Goal: Transaction & Acquisition: Book appointment/travel/reservation

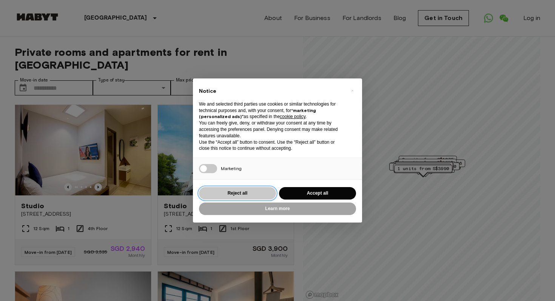
click at [238, 193] on button "Reject all" at bounding box center [237, 193] width 77 height 12
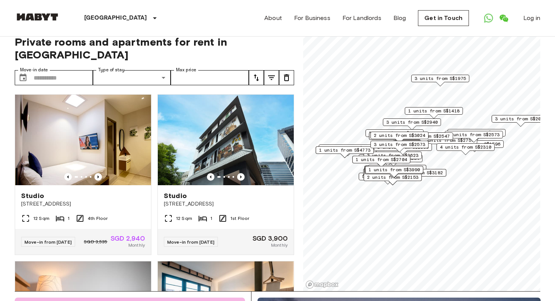
scroll to position [12, 0]
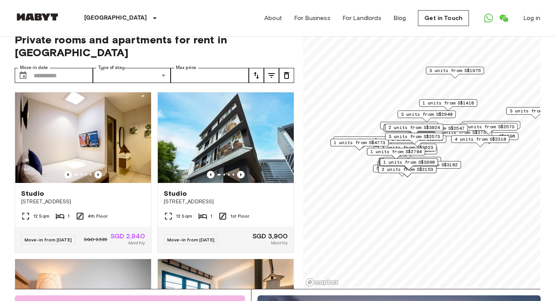
scroll to position [28, 0]
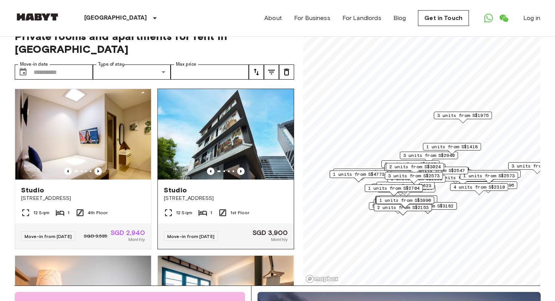
scroll to position [14, 0]
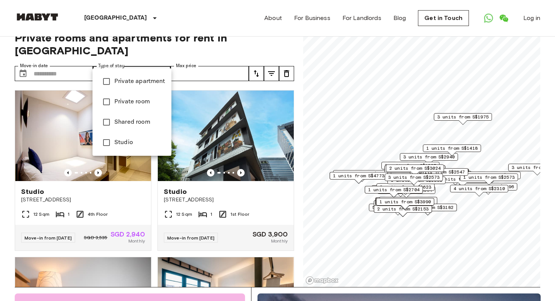
type input "**********"
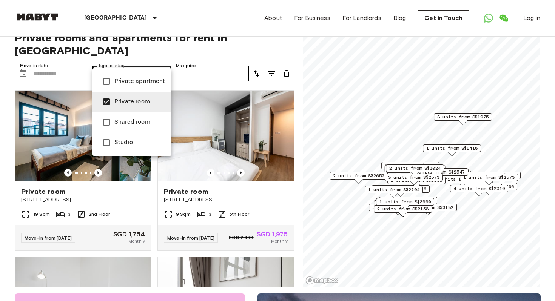
click at [208, 48] on div at bounding box center [277, 150] width 555 height 301
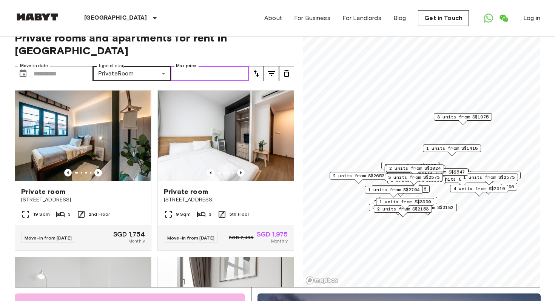
click at [216, 66] on input "Max price" at bounding box center [210, 73] width 78 height 15
type input "****"
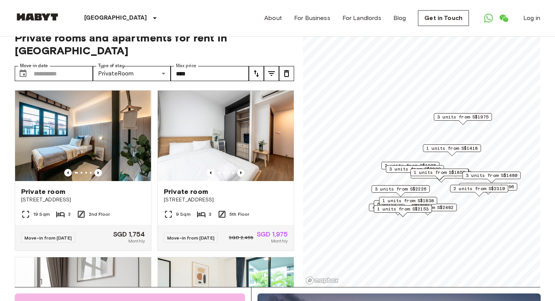
click at [270, 69] on icon "tune" at bounding box center [271, 73] width 9 height 9
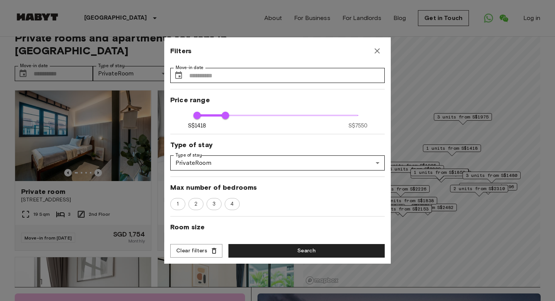
scroll to position [12, 0]
type input "****"
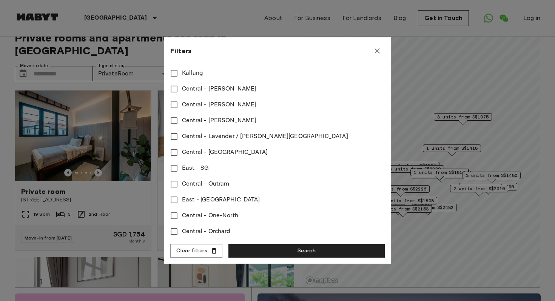
scroll to position [342, 0]
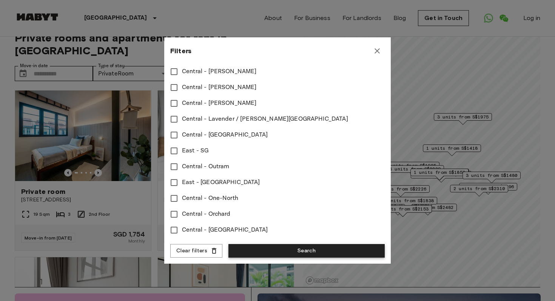
click at [270, 250] on button "Search" at bounding box center [306, 251] width 156 height 14
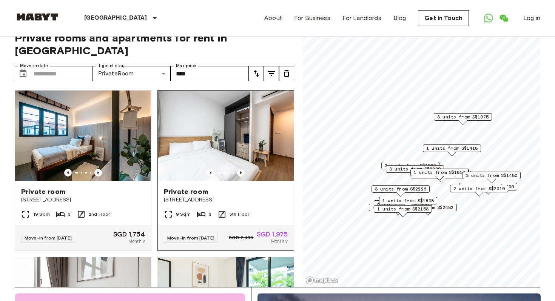
scroll to position [40, 0]
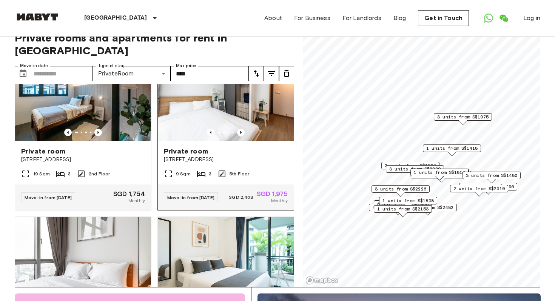
click at [234, 94] on img at bounding box center [226, 95] width 136 height 91
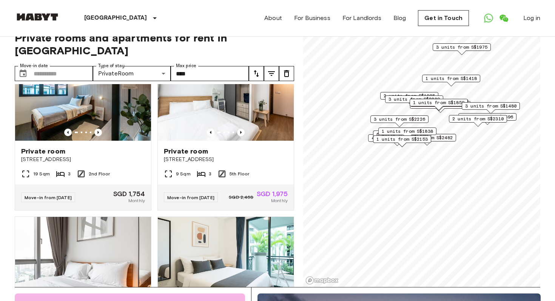
click at [447, 140] on span "2 units from S$2482" at bounding box center [426, 137] width 51 height 7
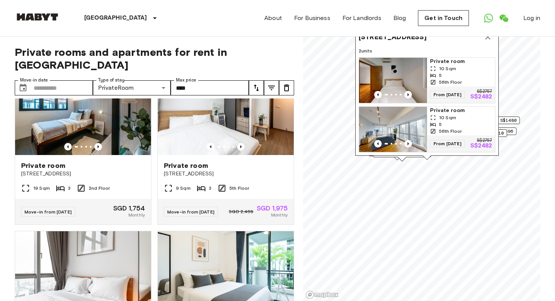
click at [443, 58] on span "Private room" at bounding box center [461, 62] width 62 height 8
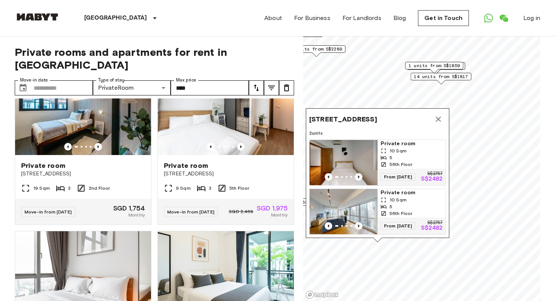
click at [439, 115] on icon "Map marker" at bounding box center [438, 119] width 9 height 9
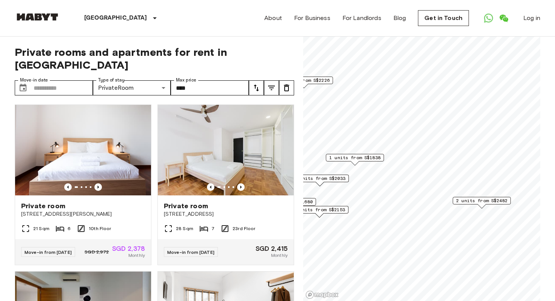
click at [354, 156] on span "1 units from S$1838" at bounding box center [354, 157] width 51 height 7
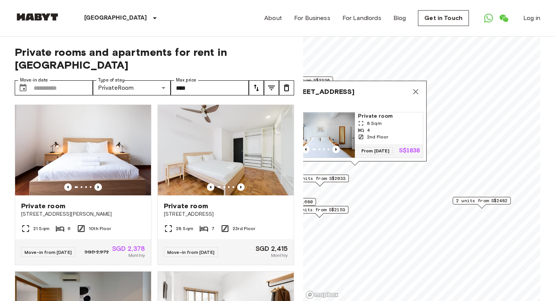
click at [384, 123] on div "8 Sqm" at bounding box center [389, 123] width 62 height 7
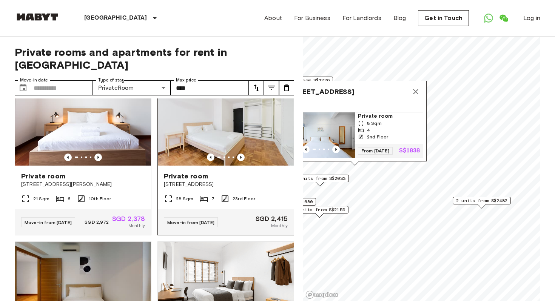
scroll to position [29, 0]
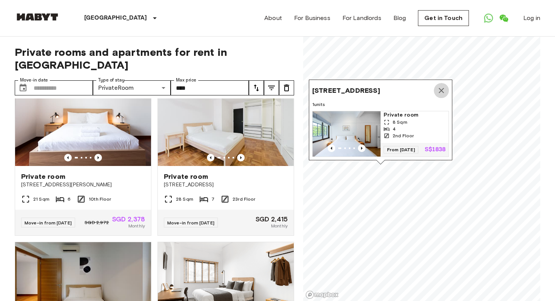
click at [443, 88] on icon "Map marker" at bounding box center [441, 90] width 5 height 5
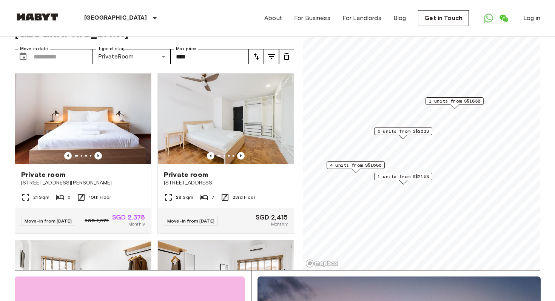
scroll to position [35, 0]
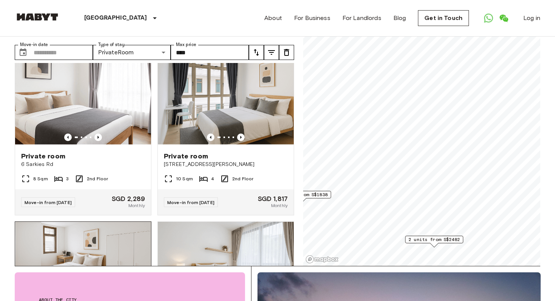
scroll to position [1286, 0]
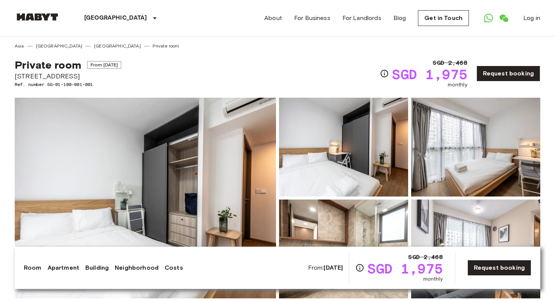
click at [220, 68] on div "Private room From Oct 3 2025 24 Serangoon North Avenue 1 Ref. number SG-01-100-…" at bounding box center [277, 68] width 525 height 39
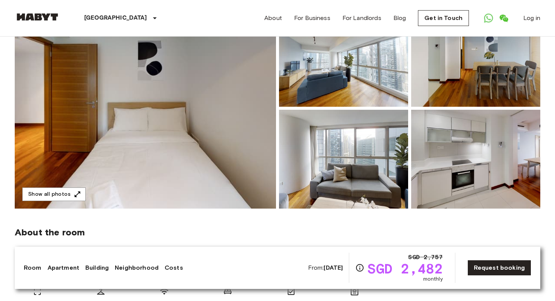
scroll to position [41, 0]
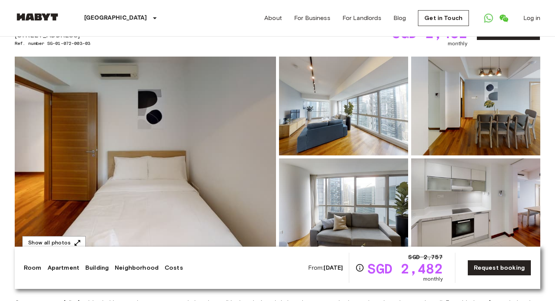
click at [311, 112] on img at bounding box center [343, 106] width 129 height 99
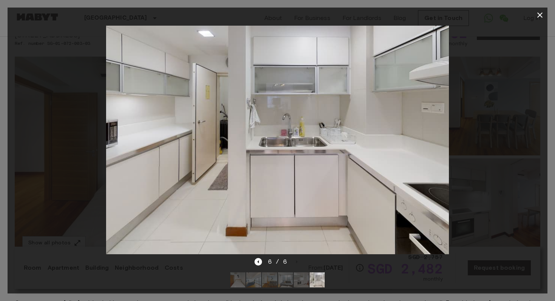
click at [536, 17] on icon "button" at bounding box center [539, 15] width 9 height 9
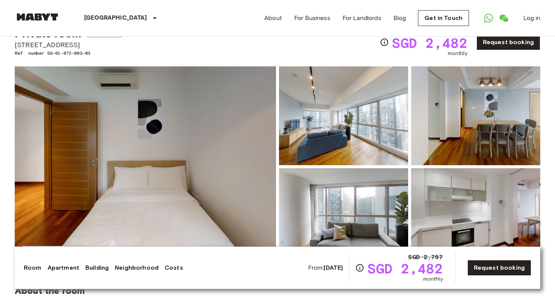
scroll to position [0, 0]
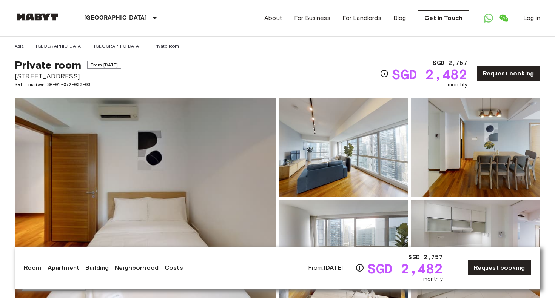
click at [270, 73] on div "Private room From Oct 22 2025 2 Marina Boulevard Ref. number SG-01-072-003-03 S…" at bounding box center [277, 68] width 525 height 39
click at [319, 151] on img at bounding box center [343, 147] width 129 height 99
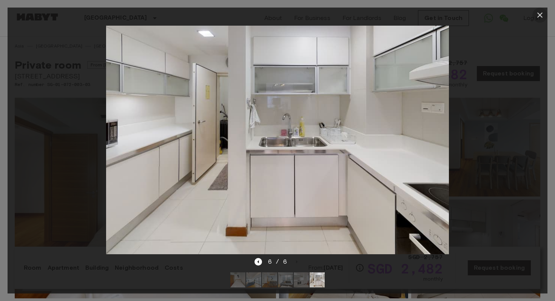
click at [535, 19] on icon "button" at bounding box center [539, 15] width 9 height 9
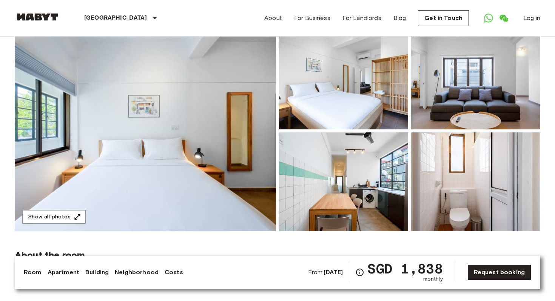
scroll to position [77, 0]
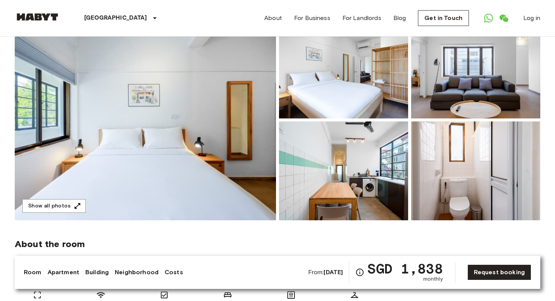
click at [219, 97] on img at bounding box center [145, 120] width 261 height 201
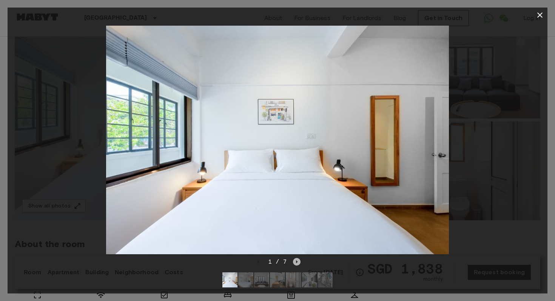
click at [293, 261] on icon "Next image" at bounding box center [297, 262] width 8 height 8
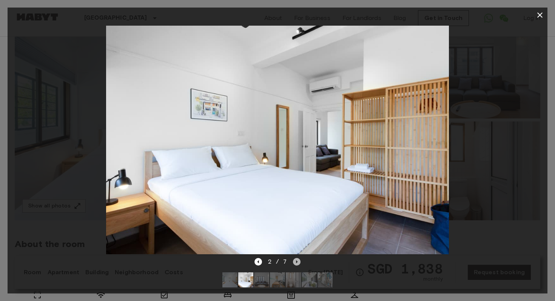
click at [298, 261] on icon "Next image" at bounding box center [297, 262] width 8 height 8
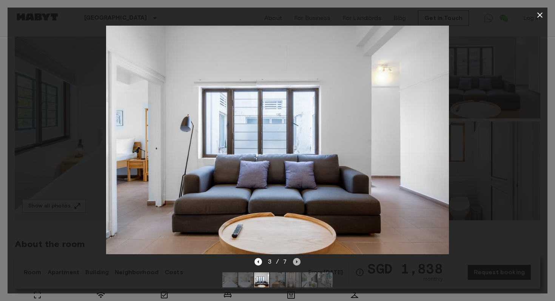
click at [298, 261] on icon "Next image" at bounding box center [297, 262] width 8 height 8
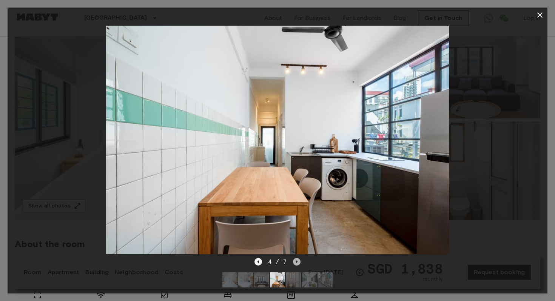
click at [298, 261] on icon "Next image" at bounding box center [297, 262] width 8 height 8
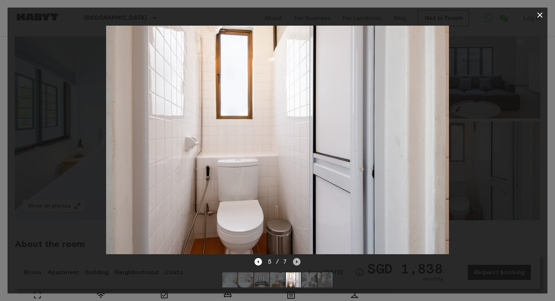
click at [298, 261] on icon "Next image" at bounding box center [297, 262] width 8 height 8
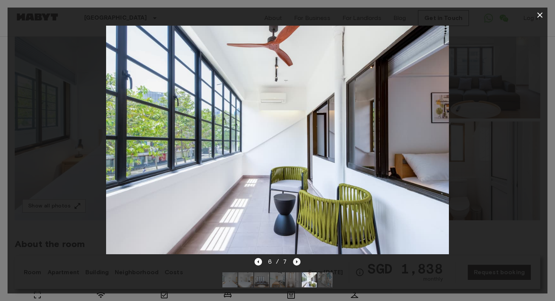
click at [298, 261] on icon "Next image" at bounding box center [297, 262] width 8 height 8
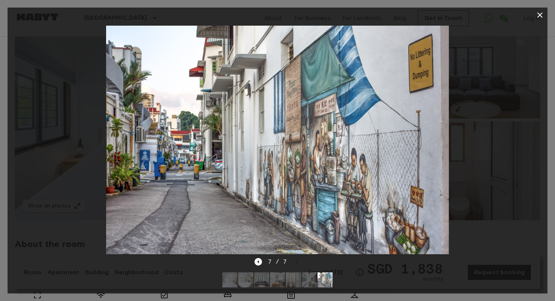
click at [541, 14] on icon "button" at bounding box center [539, 14] width 5 height 5
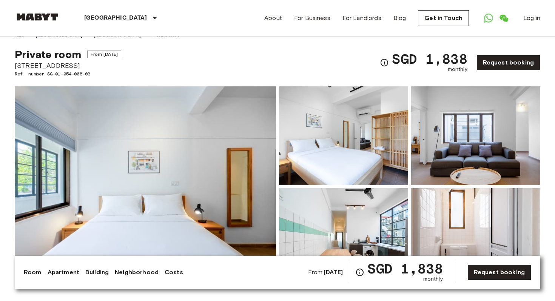
scroll to position [0, 0]
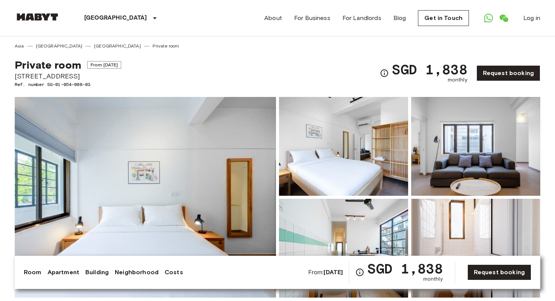
click at [250, 65] on div "Private room From Nov 21 2025 55 Tiong Bahru Road Ref. number SG-01-054-008-03 …" at bounding box center [277, 68] width 525 height 39
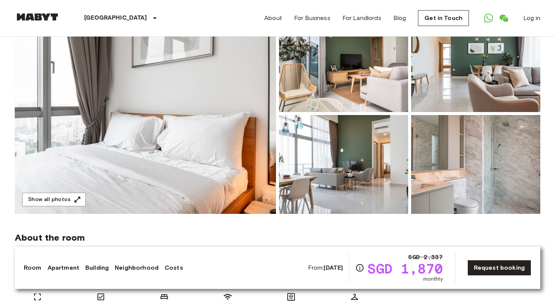
scroll to position [93, 0]
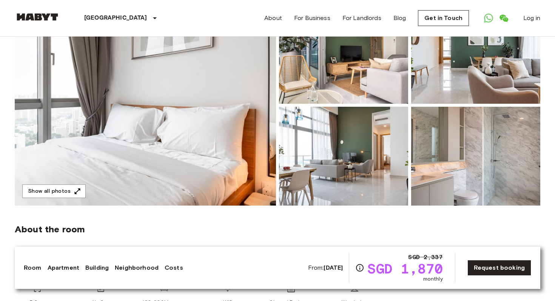
click at [222, 137] on img at bounding box center [145, 105] width 261 height 201
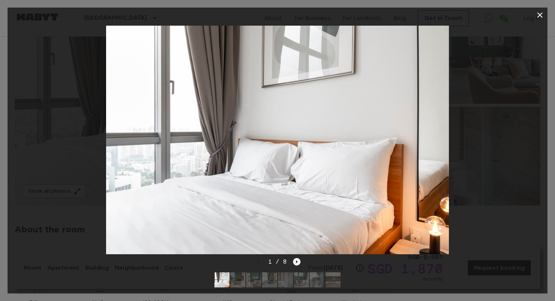
click at [299, 262] on icon "Next image" at bounding box center [297, 262] width 8 height 8
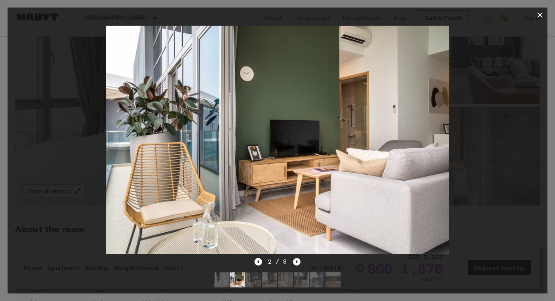
click at [296, 259] on icon "Next image" at bounding box center [297, 262] width 8 height 8
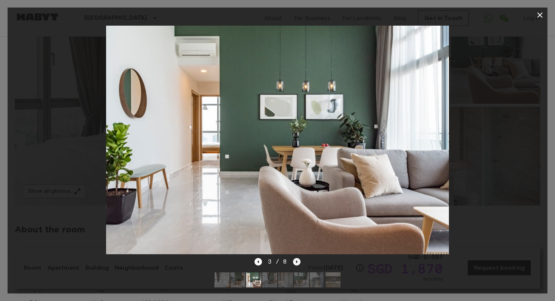
click at [296, 259] on icon "Next image" at bounding box center [297, 262] width 8 height 8
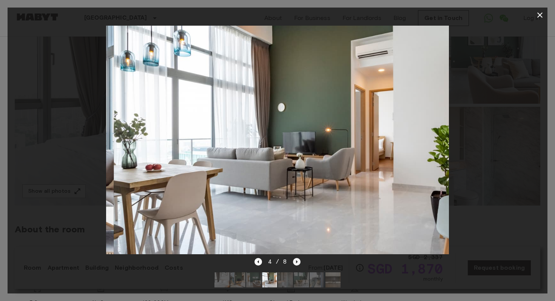
click at [296, 258] on icon "Next image" at bounding box center [297, 262] width 8 height 8
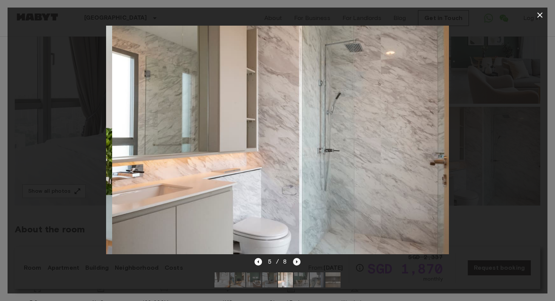
click at [296, 258] on icon "Next image" at bounding box center [297, 262] width 8 height 8
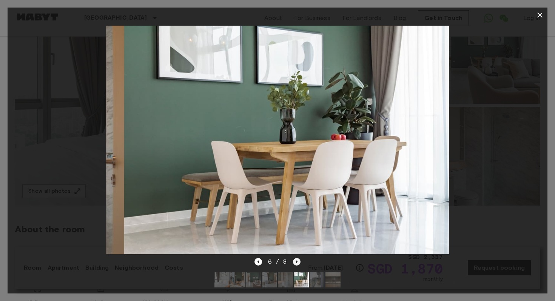
click at [296, 258] on icon "Next image" at bounding box center [297, 262] width 8 height 8
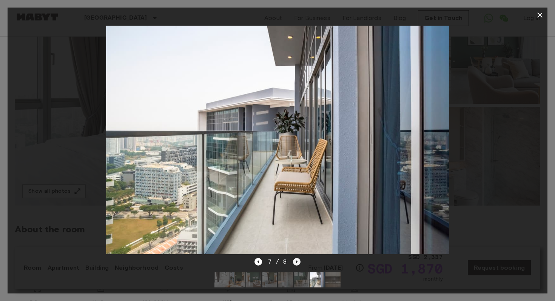
click at [296, 259] on icon "Next image" at bounding box center [297, 262] width 8 height 8
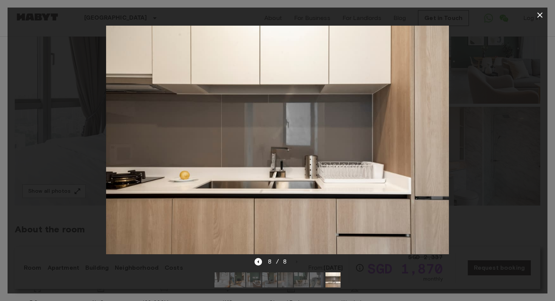
click at [539, 14] on icon "button" at bounding box center [539, 14] width 5 height 5
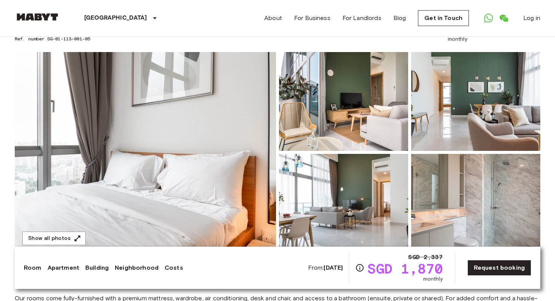
scroll to position [0, 0]
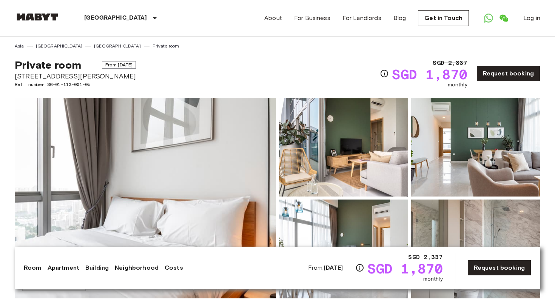
click at [242, 71] on div "Private room From Oct 8 2025 10 Beatty Road Ref. number SG-01-113-001-05 SGD 2,…" at bounding box center [277, 68] width 525 height 39
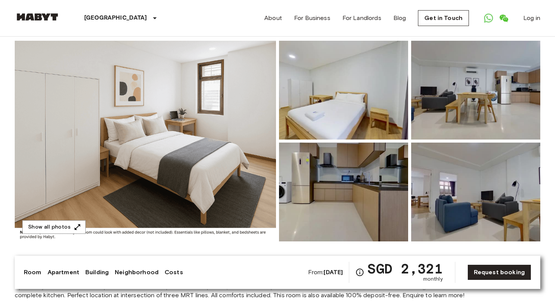
scroll to position [56, 0]
click at [237, 145] on img at bounding box center [145, 141] width 261 height 201
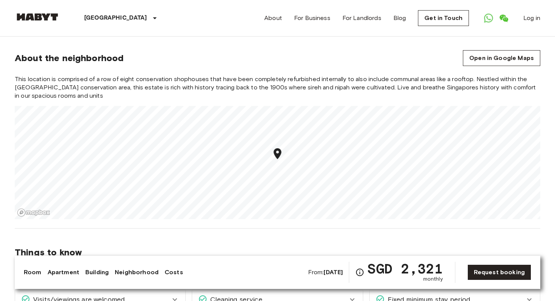
scroll to position [617, 0]
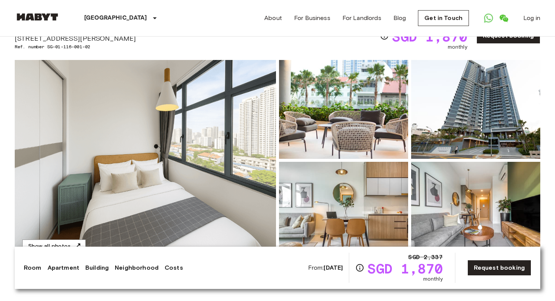
scroll to position [42, 0]
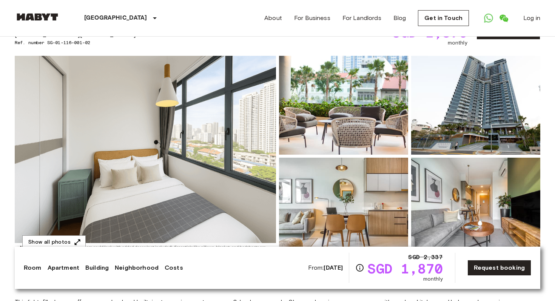
click at [193, 119] on img at bounding box center [145, 156] width 261 height 201
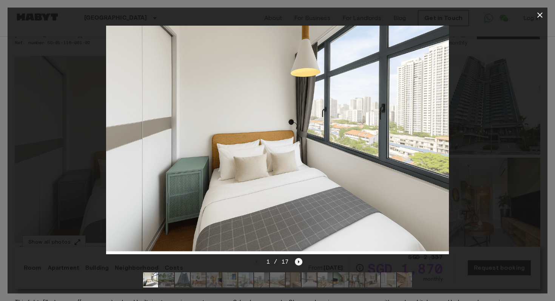
click at [298, 263] on icon "Next image" at bounding box center [299, 262] width 8 height 8
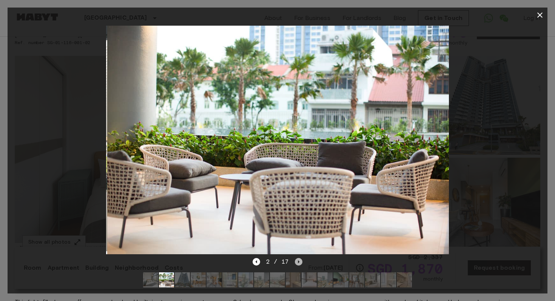
click at [295, 259] on icon "Next image" at bounding box center [299, 262] width 8 height 8
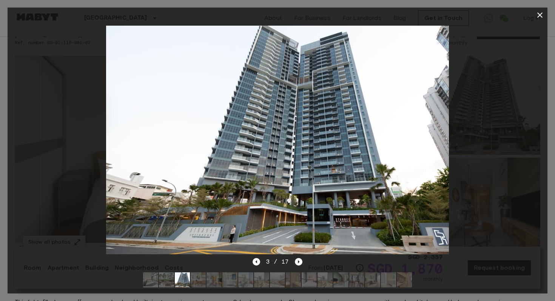
click at [294, 259] on div "3 / 17" at bounding box center [278, 261] width 50 height 9
click at [298, 263] on icon "Next image" at bounding box center [299, 261] width 2 height 3
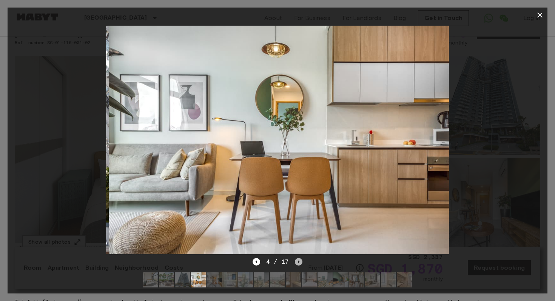
click at [298, 262] on icon "Next image" at bounding box center [299, 261] width 2 height 3
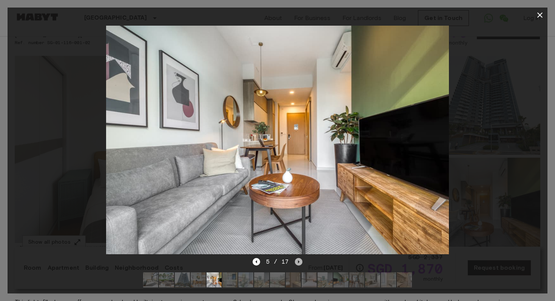
click at [298, 262] on icon "Next image" at bounding box center [299, 261] width 2 height 3
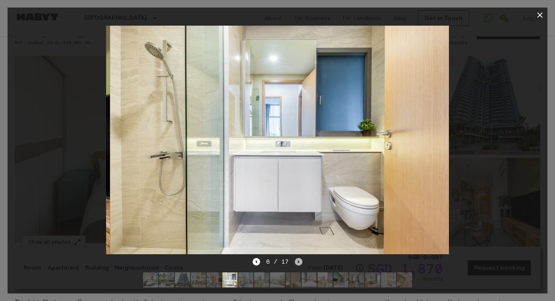
click at [298, 262] on icon "Next image" at bounding box center [299, 261] width 2 height 3
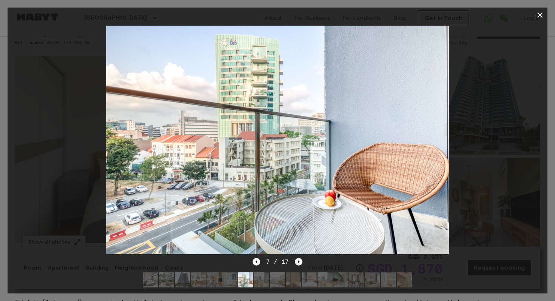
click at [298, 263] on icon "Next image" at bounding box center [299, 261] width 2 height 3
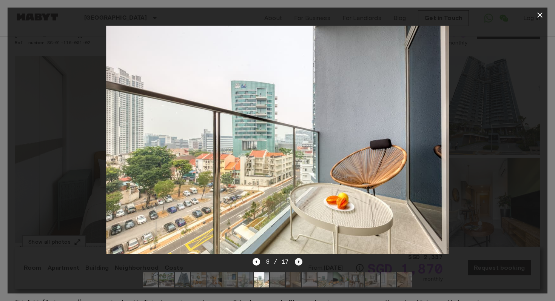
click at [298, 263] on icon "Next image" at bounding box center [299, 261] width 2 height 3
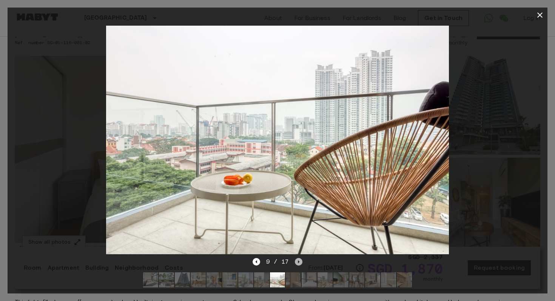
click at [298, 263] on icon "Next image" at bounding box center [299, 261] width 2 height 3
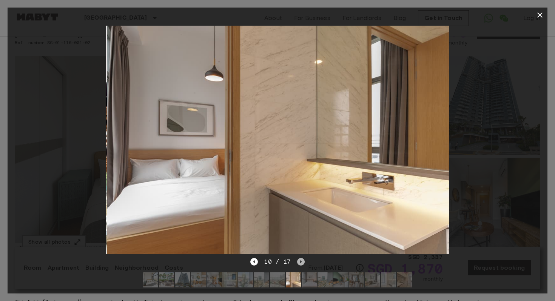
click at [297, 263] on icon "Next image" at bounding box center [301, 262] width 8 height 8
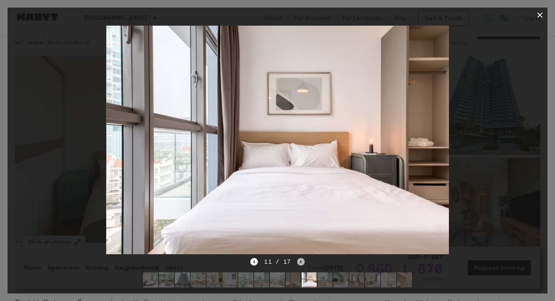
click at [298, 263] on icon "Next image" at bounding box center [301, 262] width 8 height 8
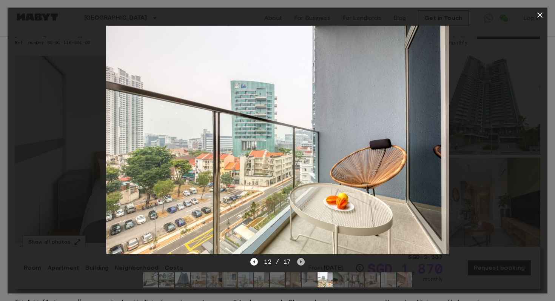
click at [298, 263] on icon "Next image" at bounding box center [301, 262] width 8 height 8
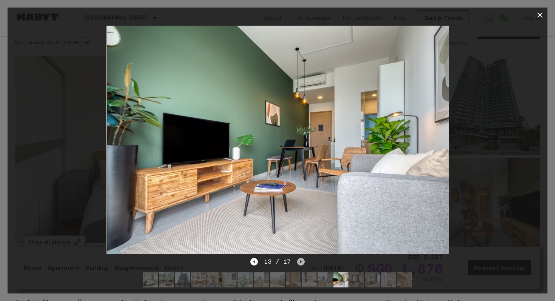
click at [298, 263] on icon "Next image" at bounding box center [301, 262] width 8 height 8
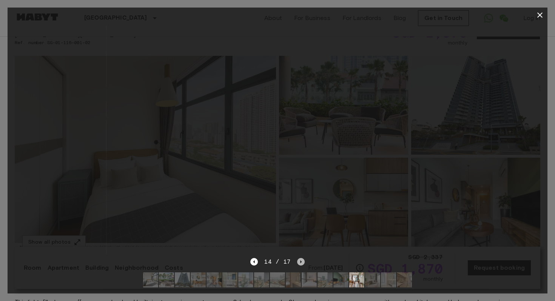
click at [298, 263] on icon "Next image" at bounding box center [301, 262] width 8 height 8
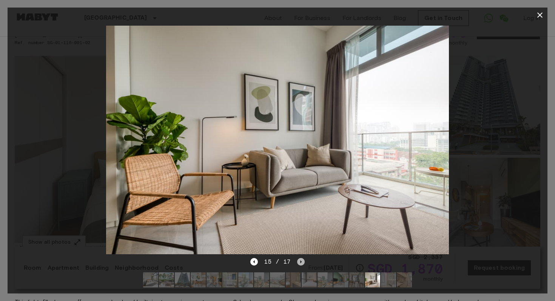
click at [298, 263] on icon "Next image" at bounding box center [301, 262] width 8 height 8
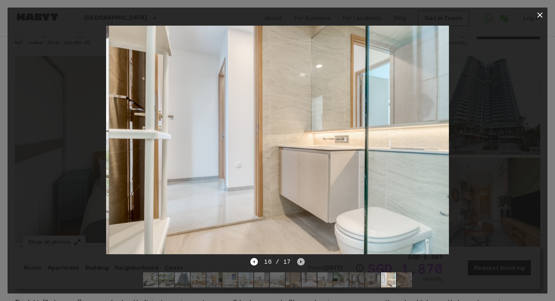
click at [298, 263] on icon "Next image" at bounding box center [301, 262] width 8 height 8
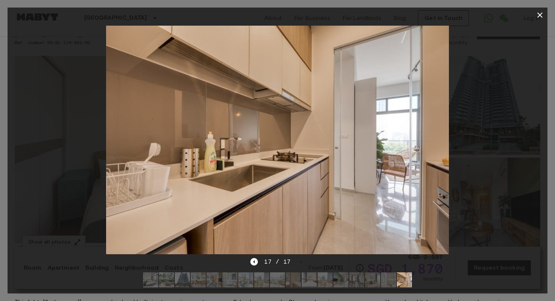
click at [536, 16] on icon "button" at bounding box center [539, 15] width 9 height 9
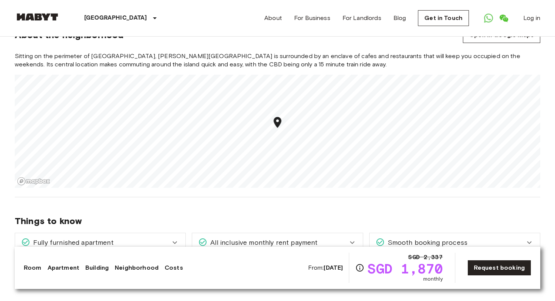
scroll to position [658, 0]
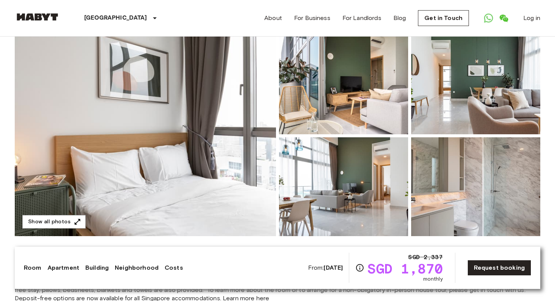
scroll to position [81, 0]
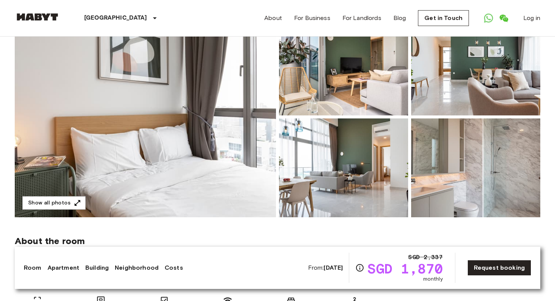
click at [169, 81] on img at bounding box center [145, 117] width 261 height 201
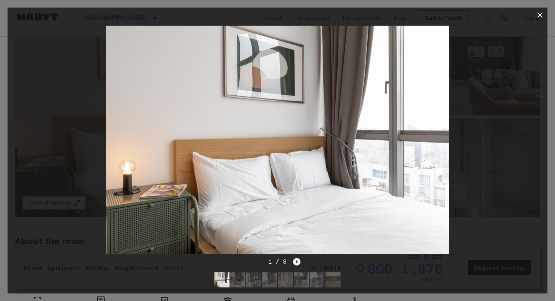
click at [293, 264] on icon "Next image" at bounding box center [297, 262] width 8 height 8
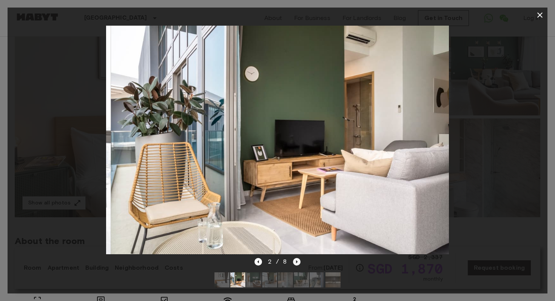
click at [293, 264] on icon "Next image" at bounding box center [297, 262] width 8 height 8
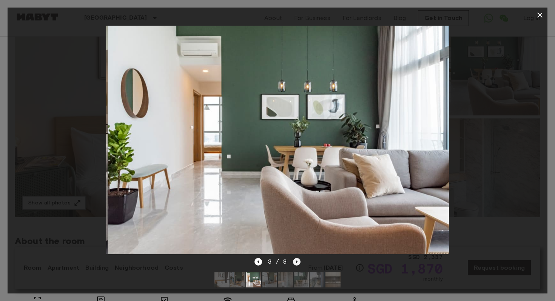
click at [293, 264] on icon "Next image" at bounding box center [297, 262] width 8 height 8
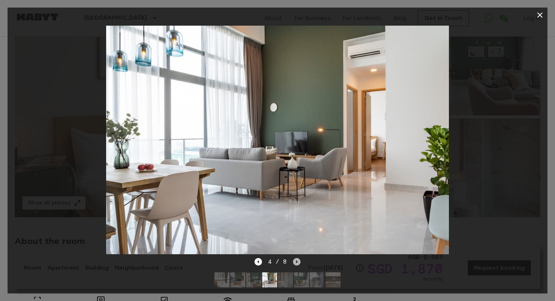
click at [293, 264] on icon "Next image" at bounding box center [297, 262] width 8 height 8
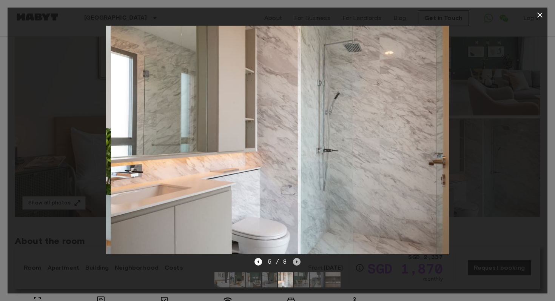
click at [293, 264] on icon "Next image" at bounding box center [297, 262] width 8 height 8
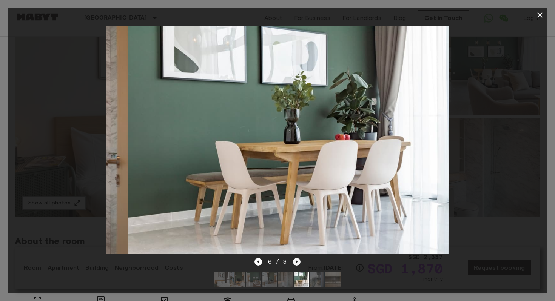
click at [293, 263] on icon "Next image" at bounding box center [297, 262] width 8 height 8
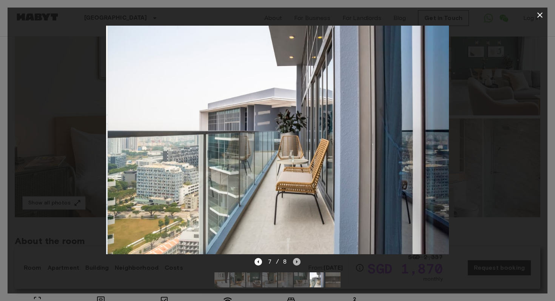
click at [293, 263] on icon "Next image" at bounding box center [297, 262] width 8 height 8
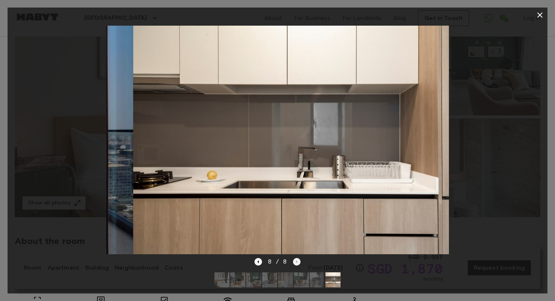
click at [293, 263] on div "8 / 8" at bounding box center [277, 261] width 46 height 9
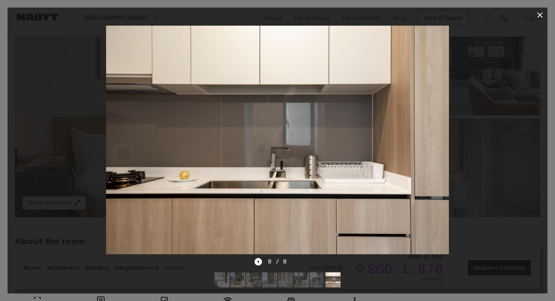
click at [473, 157] on div at bounding box center [278, 140] width 540 height 235
click at [539, 13] on icon "button" at bounding box center [539, 15] width 9 height 9
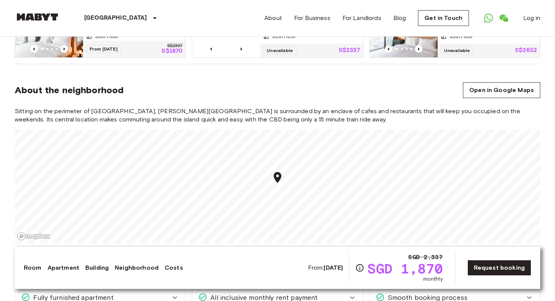
scroll to position [633, 0]
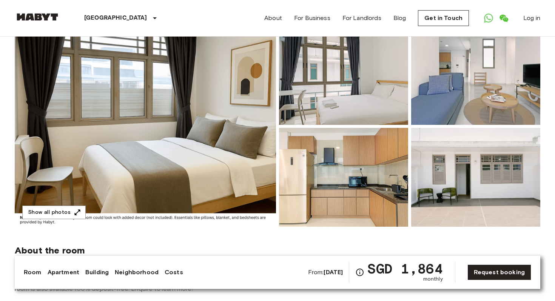
scroll to position [70, 0]
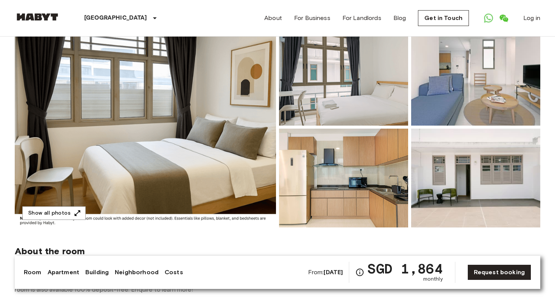
click at [191, 134] on img at bounding box center [145, 127] width 261 height 201
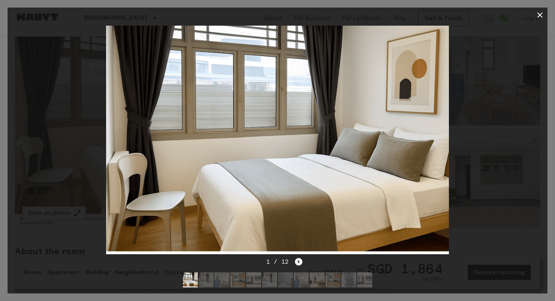
click at [298, 261] on icon "Next image" at bounding box center [299, 261] width 2 height 3
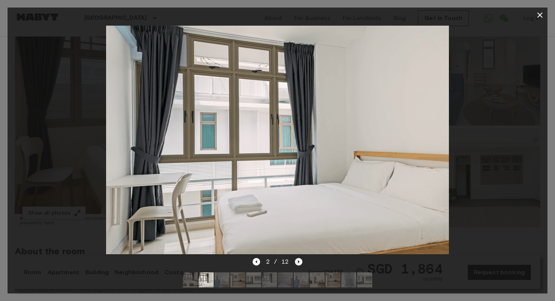
click at [299, 260] on icon "Next image" at bounding box center [299, 262] width 8 height 8
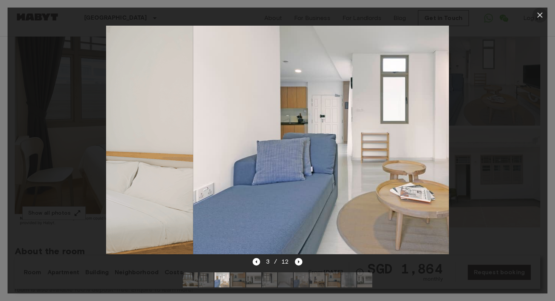
click at [537, 17] on icon "button" at bounding box center [539, 14] width 5 height 5
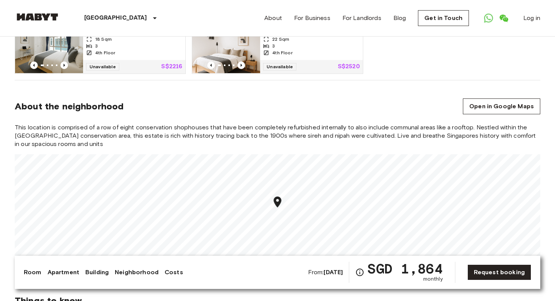
scroll to position [621, 0]
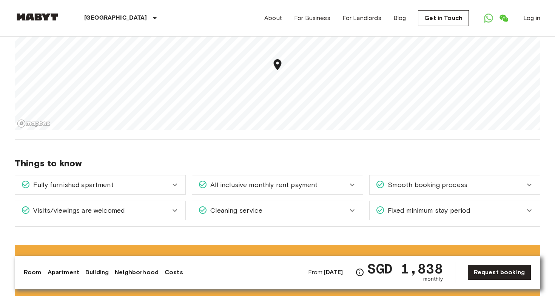
scroll to position [850, 0]
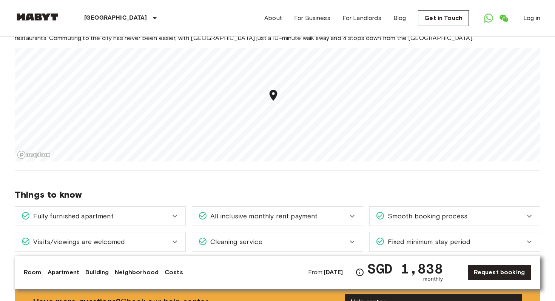
drag, startPoint x: 296, startPoint y: 234, endPoint x: 299, endPoint y: 274, distance: 40.9
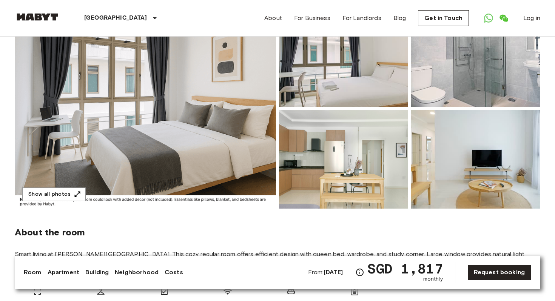
scroll to position [95, 0]
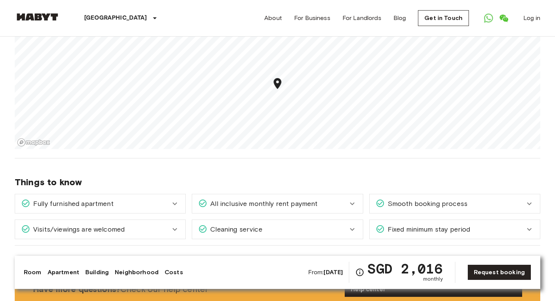
scroll to position [706, 0]
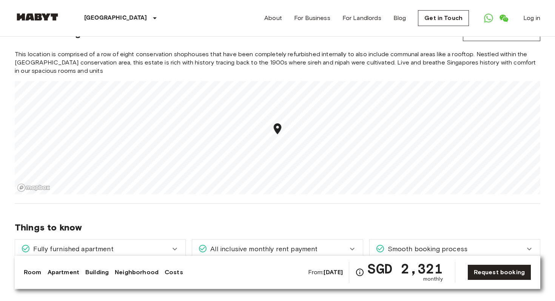
scroll to position [646, 0]
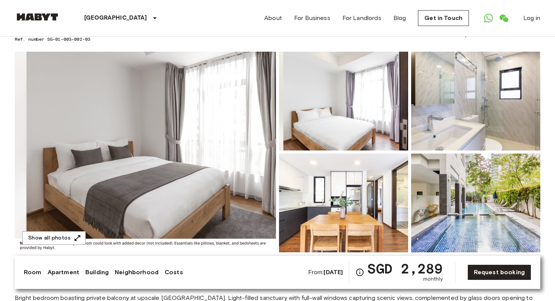
scroll to position [34, 0]
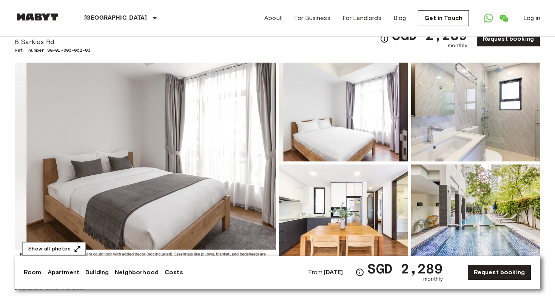
click at [311, 119] on img at bounding box center [343, 112] width 129 height 99
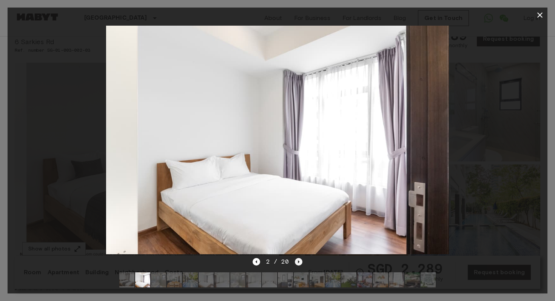
click at [297, 263] on icon "Next image" at bounding box center [299, 262] width 8 height 8
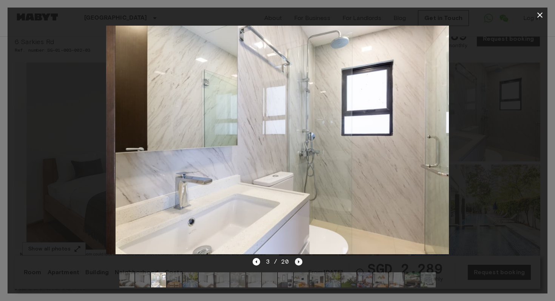
click at [298, 262] on icon "Next image" at bounding box center [299, 261] width 2 height 3
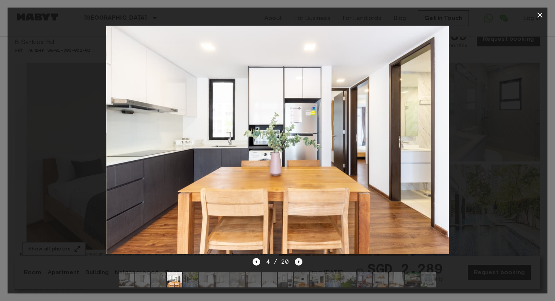
click at [301, 261] on icon "Next image" at bounding box center [299, 262] width 8 height 8
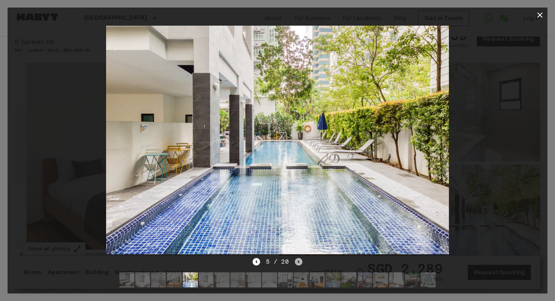
click at [301, 261] on icon "Next image" at bounding box center [299, 262] width 8 height 8
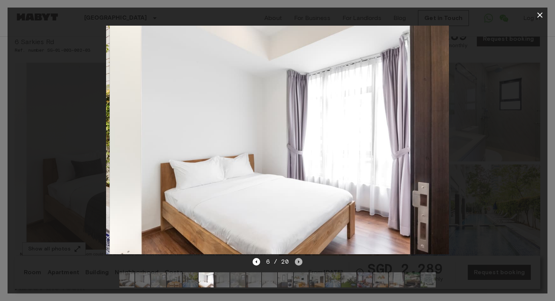
click at [301, 261] on icon "Next image" at bounding box center [299, 262] width 8 height 8
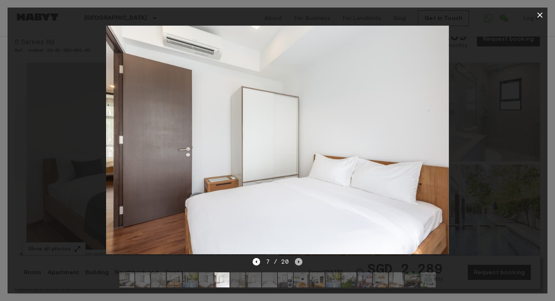
click at [301, 260] on icon "Next image" at bounding box center [299, 262] width 8 height 8
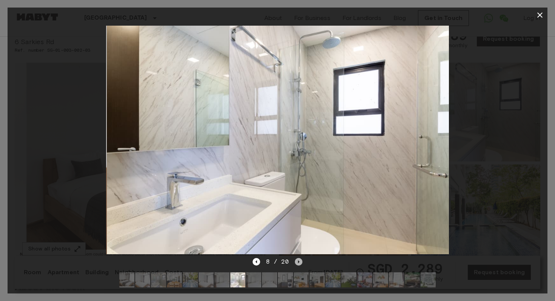
click at [301, 260] on icon "Next image" at bounding box center [299, 262] width 8 height 8
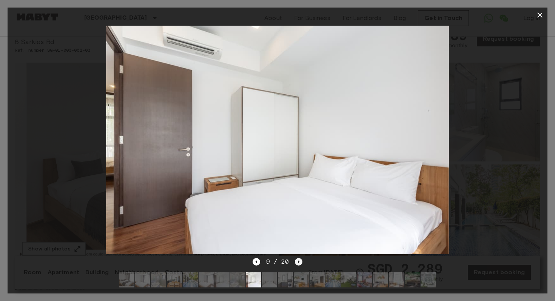
click at [301, 260] on icon "Next image" at bounding box center [299, 262] width 8 height 8
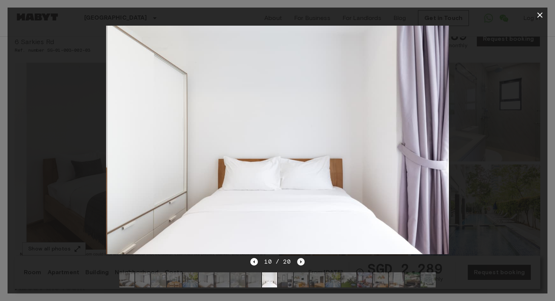
click at [300, 260] on icon "Next image" at bounding box center [301, 262] width 8 height 8
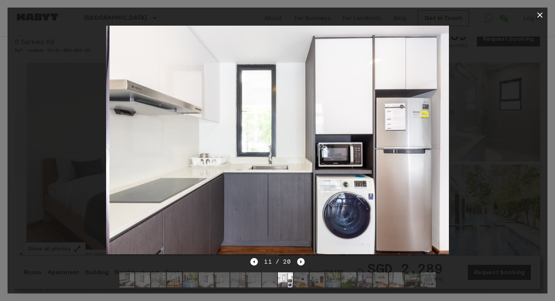
click at [300, 260] on icon "Next image" at bounding box center [301, 262] width 8 height 8
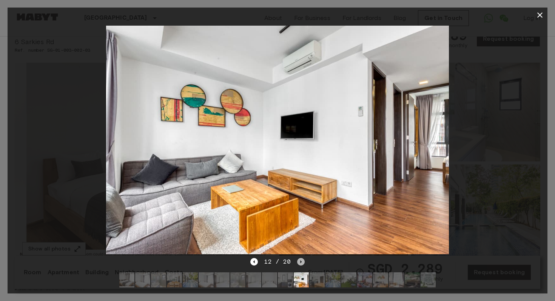
click at [300, 260] on icon "Next image" at bounding box center [301, 262] width 8 height 8
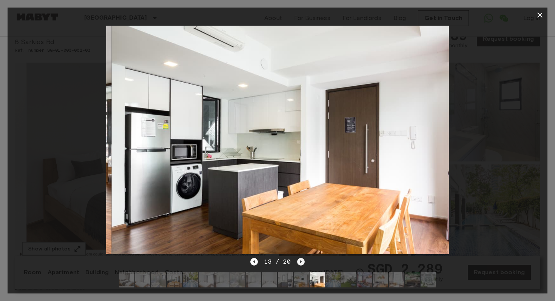
click at [300, 260] on icon "Next image" at bounding box center [301, 262] width 8 height 8
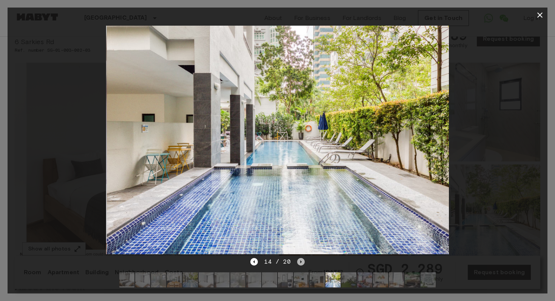
click at [299, 260] on icon "Next image" at bounding box center [301, 262] width 8 height 8
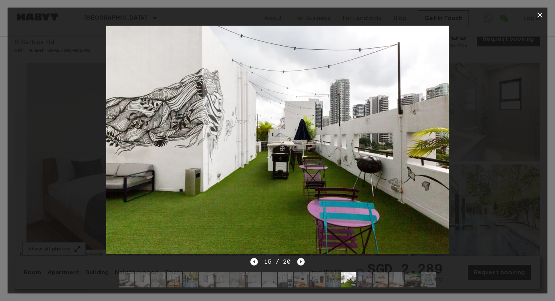
click at [299, 260] on icon "Next image" at bounding box center [301, 262] width 8 height 8
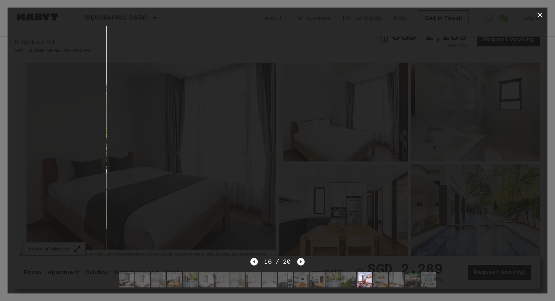
click at [299, 259] on icon "Next image" at bounding box center [301, 262] width 8 height 8
click at [299, 260] on icon "Next image" at bounding box center [301, 262] width 8 height 8
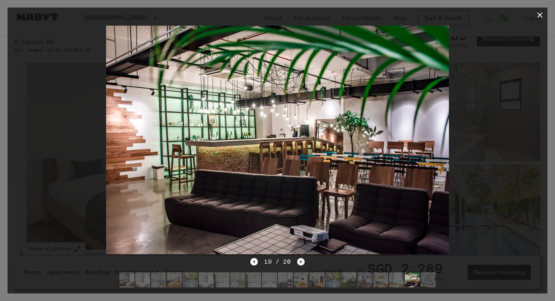
click at [299, 259] on icon "Next image" at bounding box center [301, 262] width 8 height 8
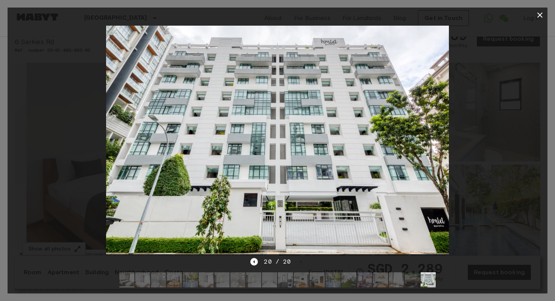
click at [536, 14] on icon "button" at bounding box center [539, 15] width 9 height 9
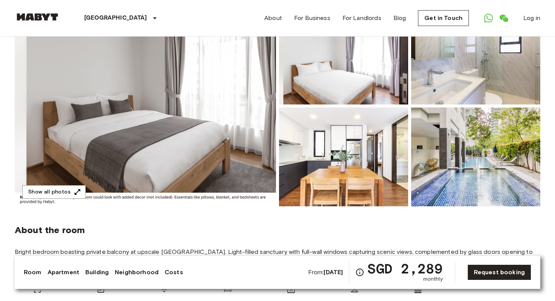
scroll to position [0, 0]
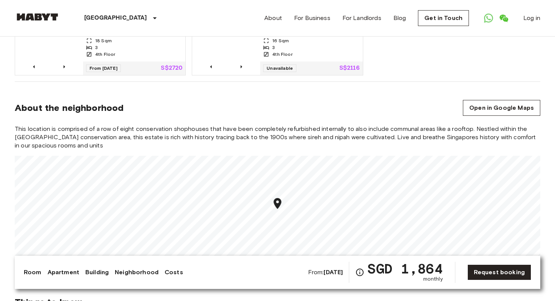
scroll to position [663, 0]
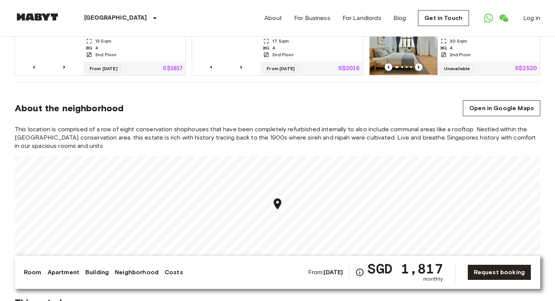
scroll to position [594, 0]
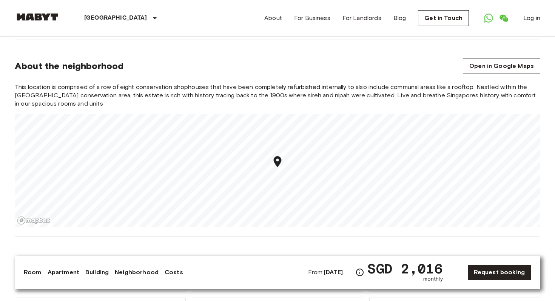
scroll to position [671, 0]
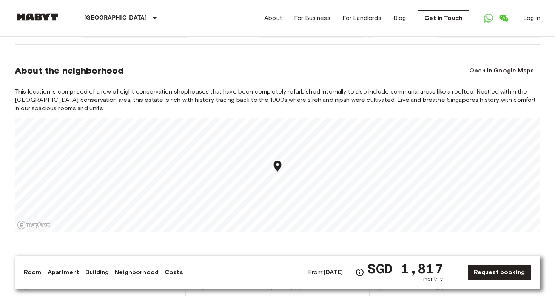
scroll to position [616, 0]
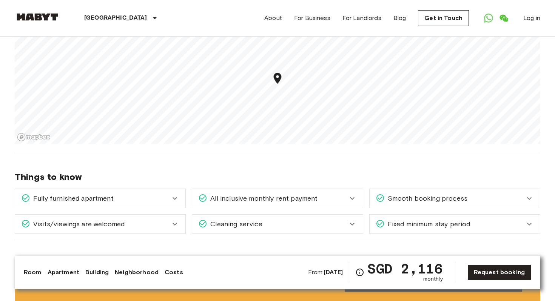
scroll to position [740, 0]
